Goal: Transaction & Acquisition: Download file/media

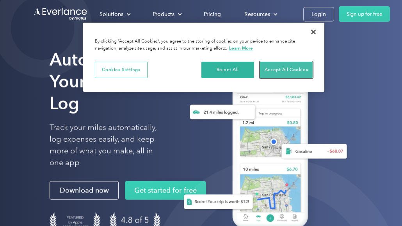
click at [284, 68] on button "Accept All Cookies" at bounding box center [286, 70] width 53 height 16
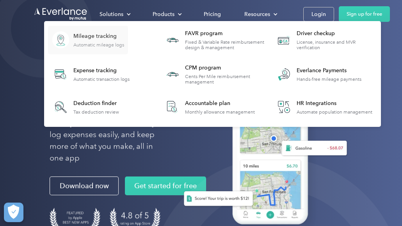
click at [101, 35] on div "Mileage tracking" at bounding box center [98, 36] width 51 height 8
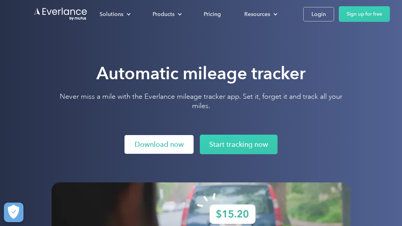
click at [174, 142] on link "Download now" at bounding box center [158, 144] width 69 height 19
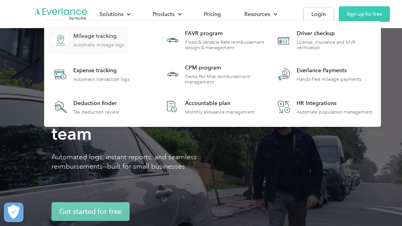
click at [104, 34] on div "Mileage tracking" at bounding box center [98, 36] width 51 height 8
